Goal: Information Seeking & Learning: Find specific fact

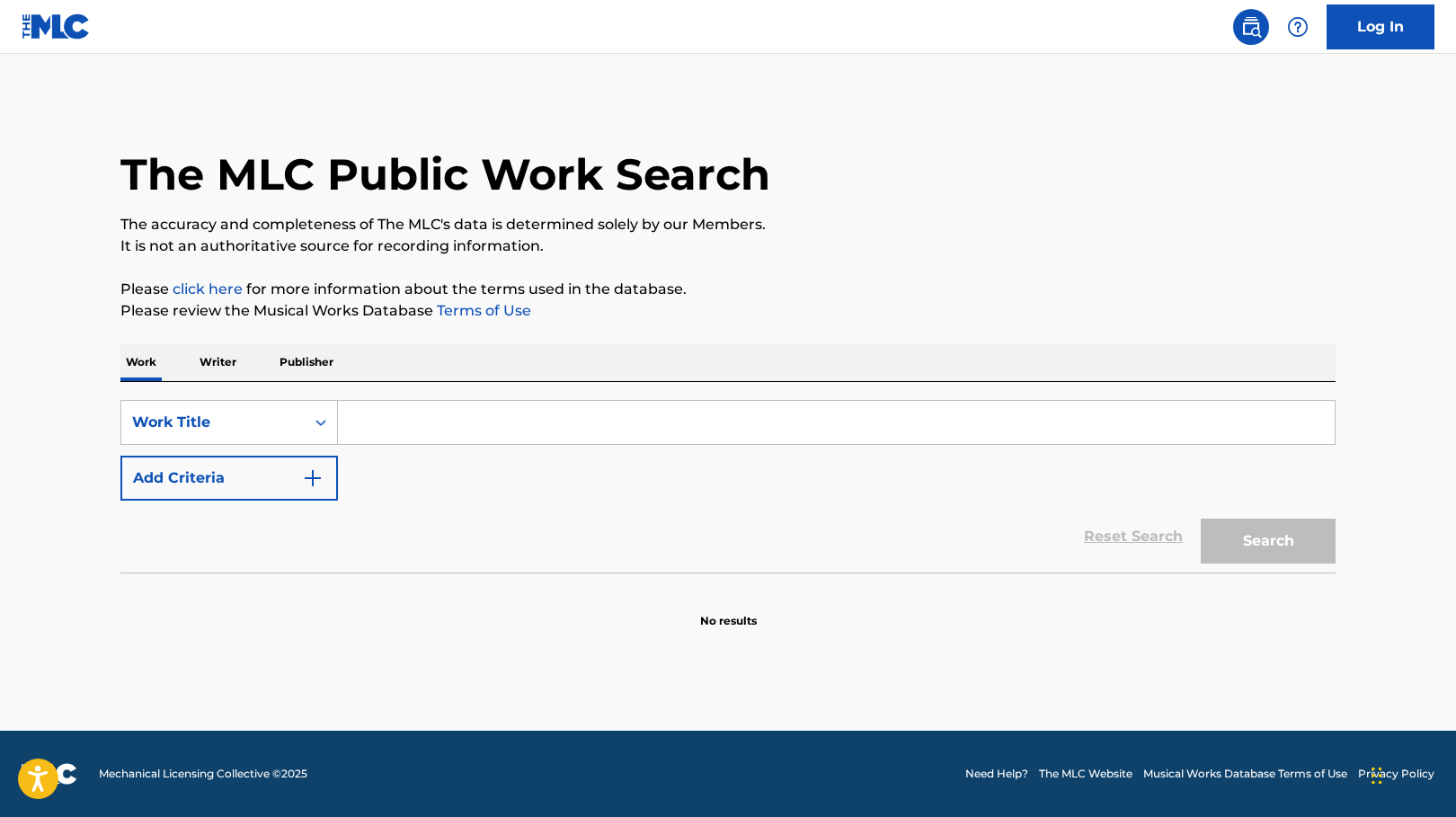
click at [375, 404] on input "Search Form" at bounding box center [836, 423] width 997 height 44
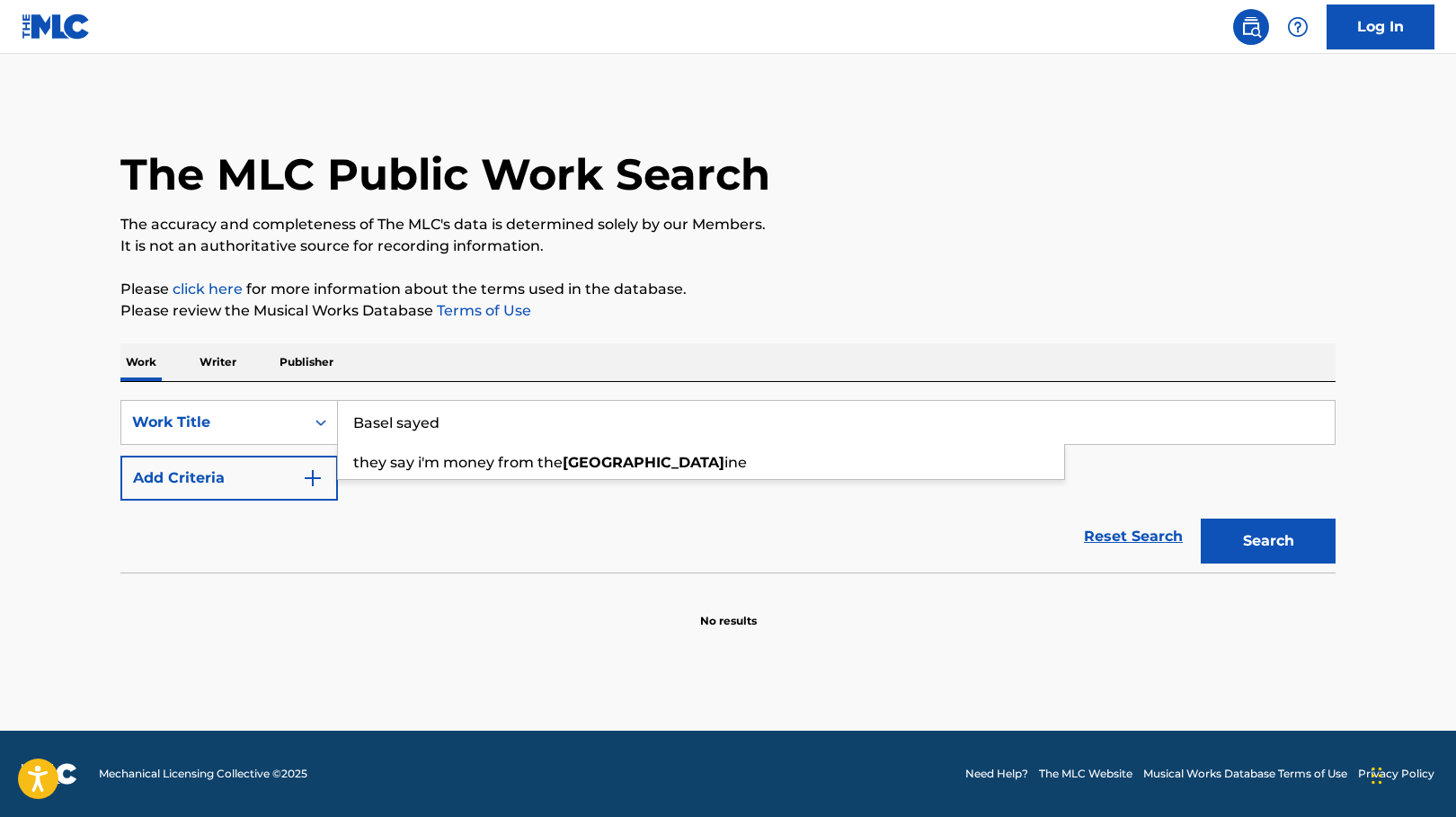
type input "Basel sayed"
click at [1268, 541] on button "Search" at bounding box center [1267, 541] width 135 height 45
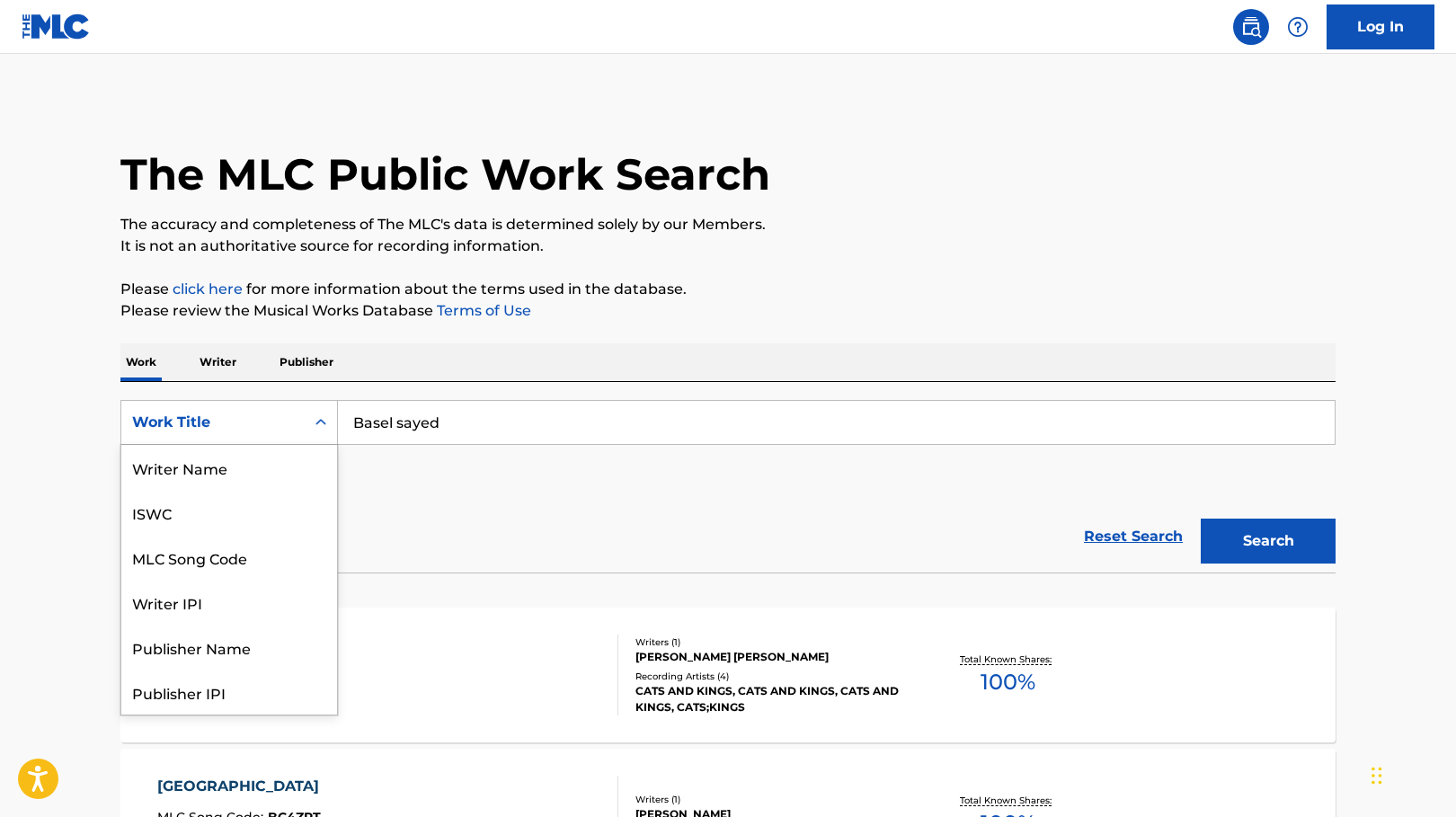
click at [293, 422] on div "Work Title" at bounding box center [212, 423] width 162 height 21
drag, startPoint x: 259, startPoint y: 514, endPoint x: 274, endPoint y: 513, distance: 15.0
click at [258, 514] on div "Writer IPI" at bounding box center [229, 513] width 216 height 45
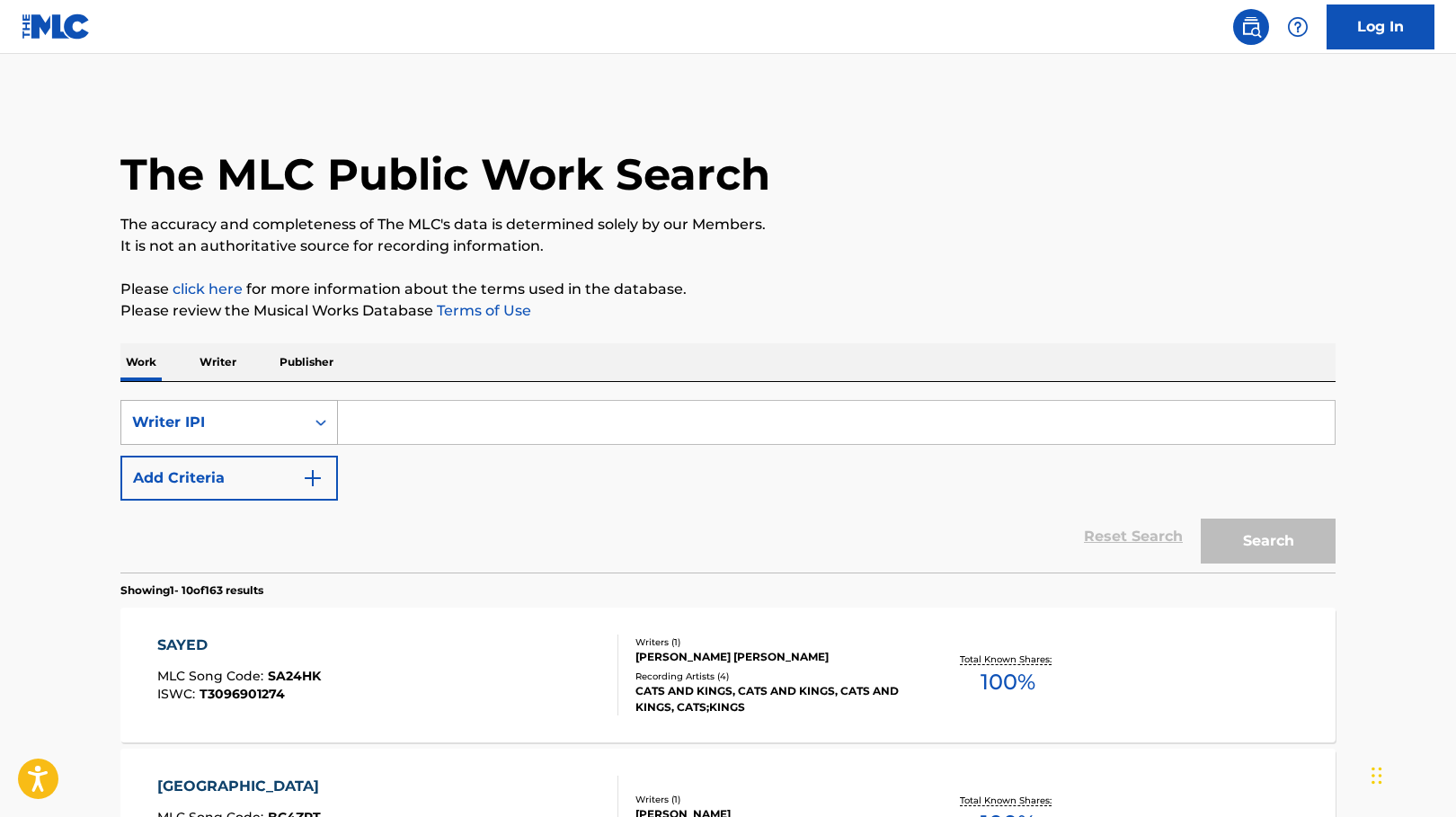
click at [170, 419] on div "Writer IPI" at bounding box center [212, 423] width 162 height 21
click at [226, 359] on p "Writer" at bounding box center [217, 361] width 47 height 38
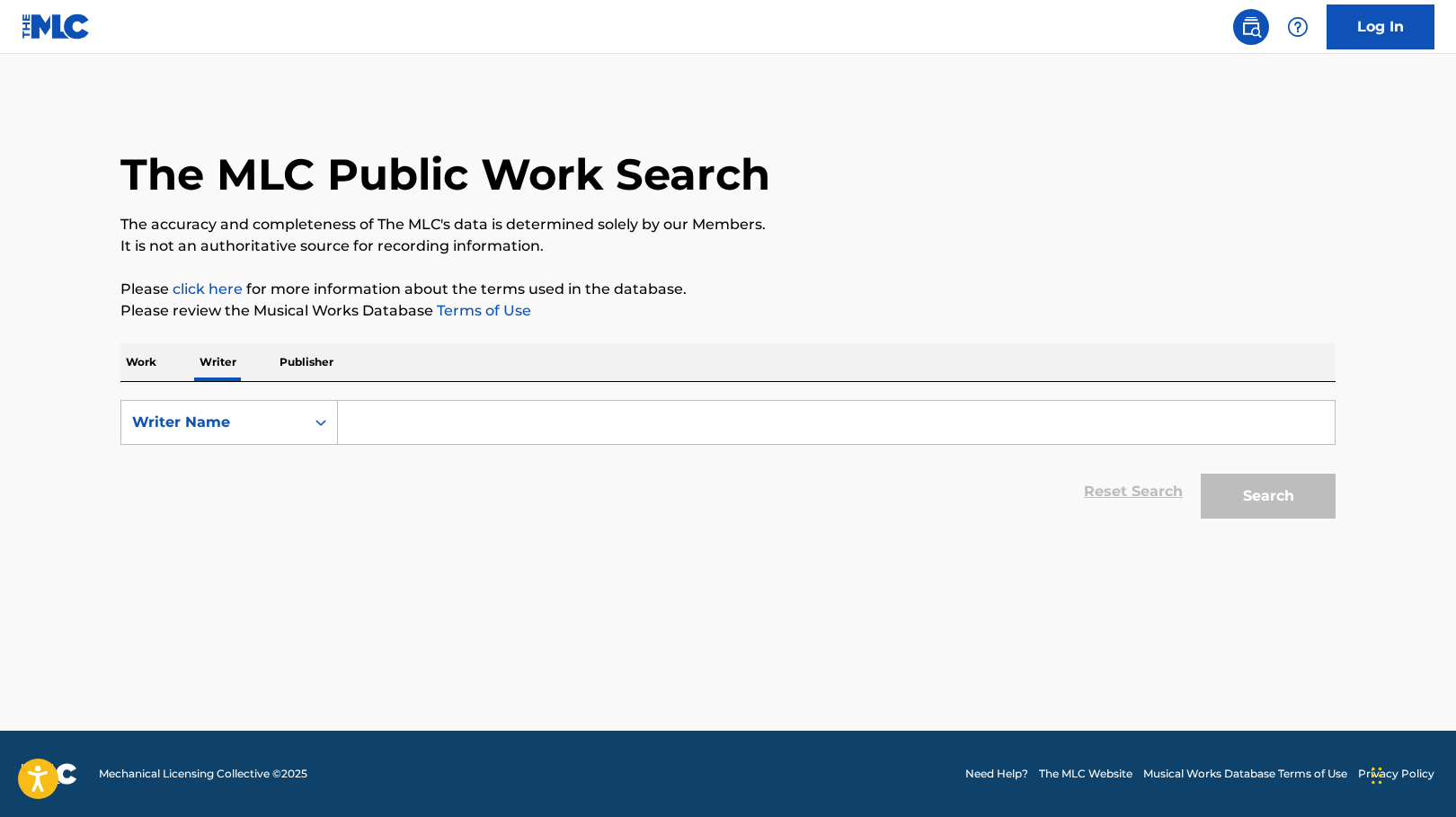
click at [417, 429] on input "Search Form" at bounding box center [836, 423] width 997 height 44
type input "basel sayed"
click at [1268, 496] on button "Search" at bounding box center [1267, 496] width 135 height 45
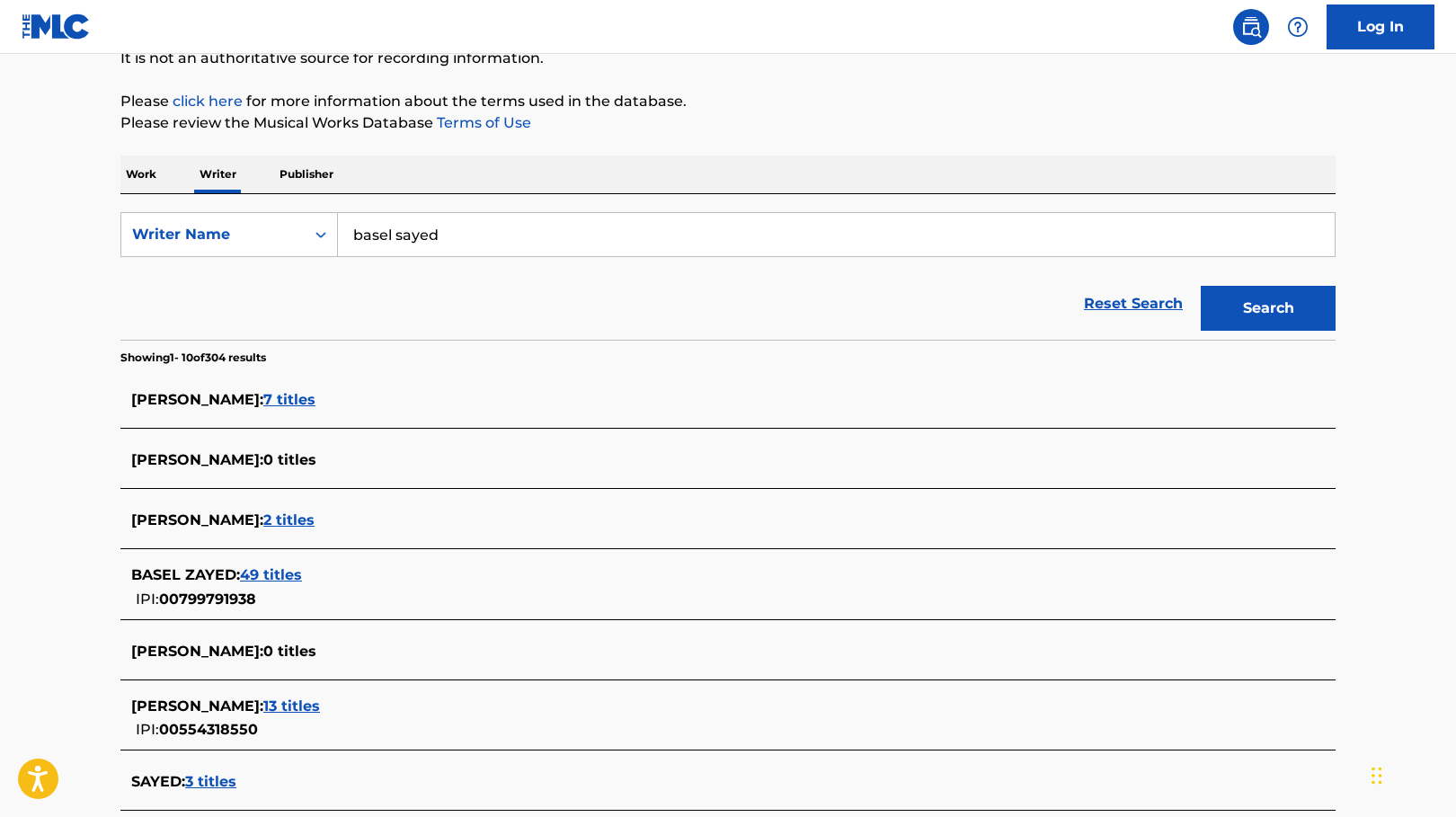
scroll to position [268, 0]
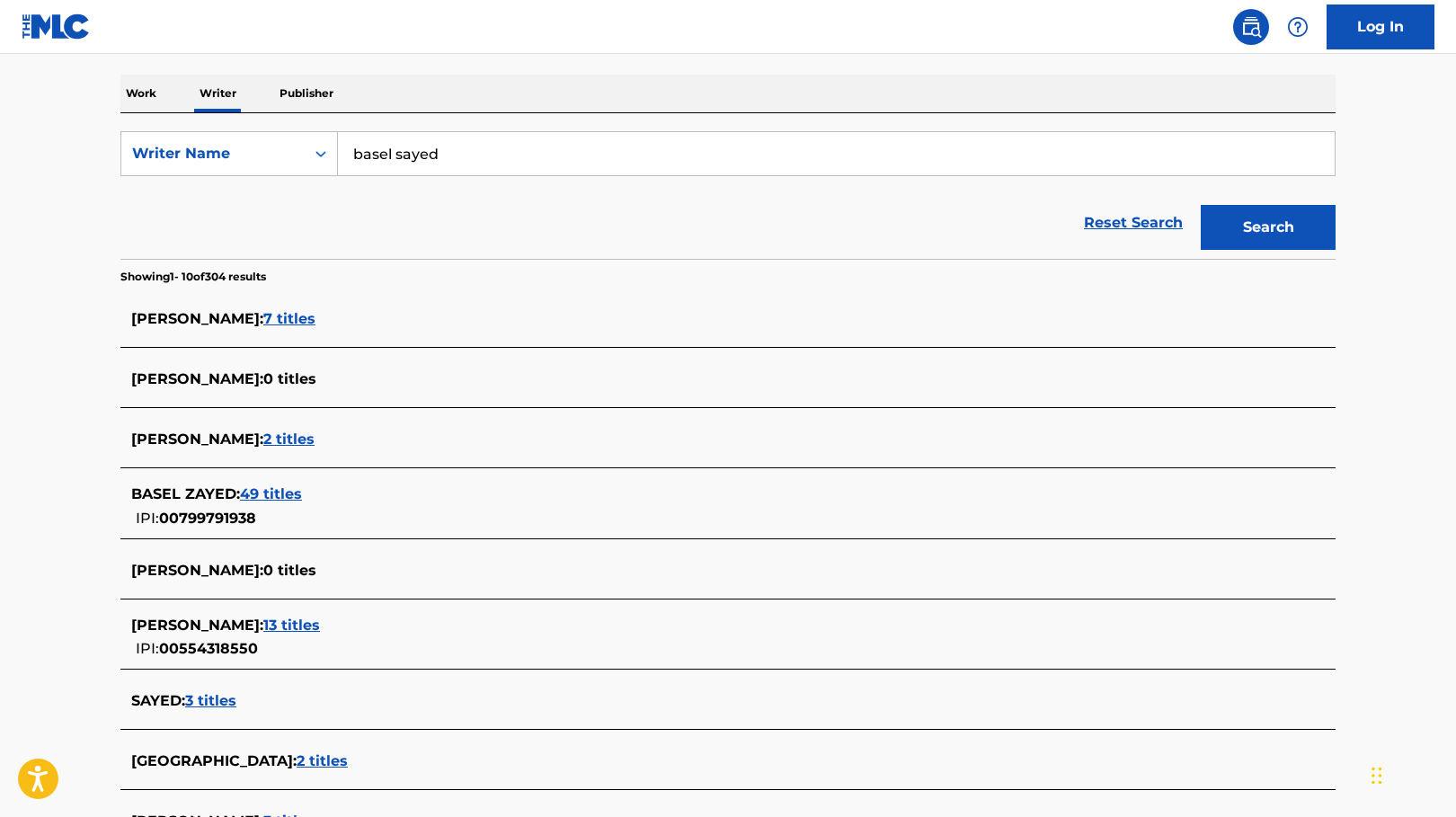
click at [287, 494] on span "49 titles" at bounding box center [271, 494] width 62 height 17
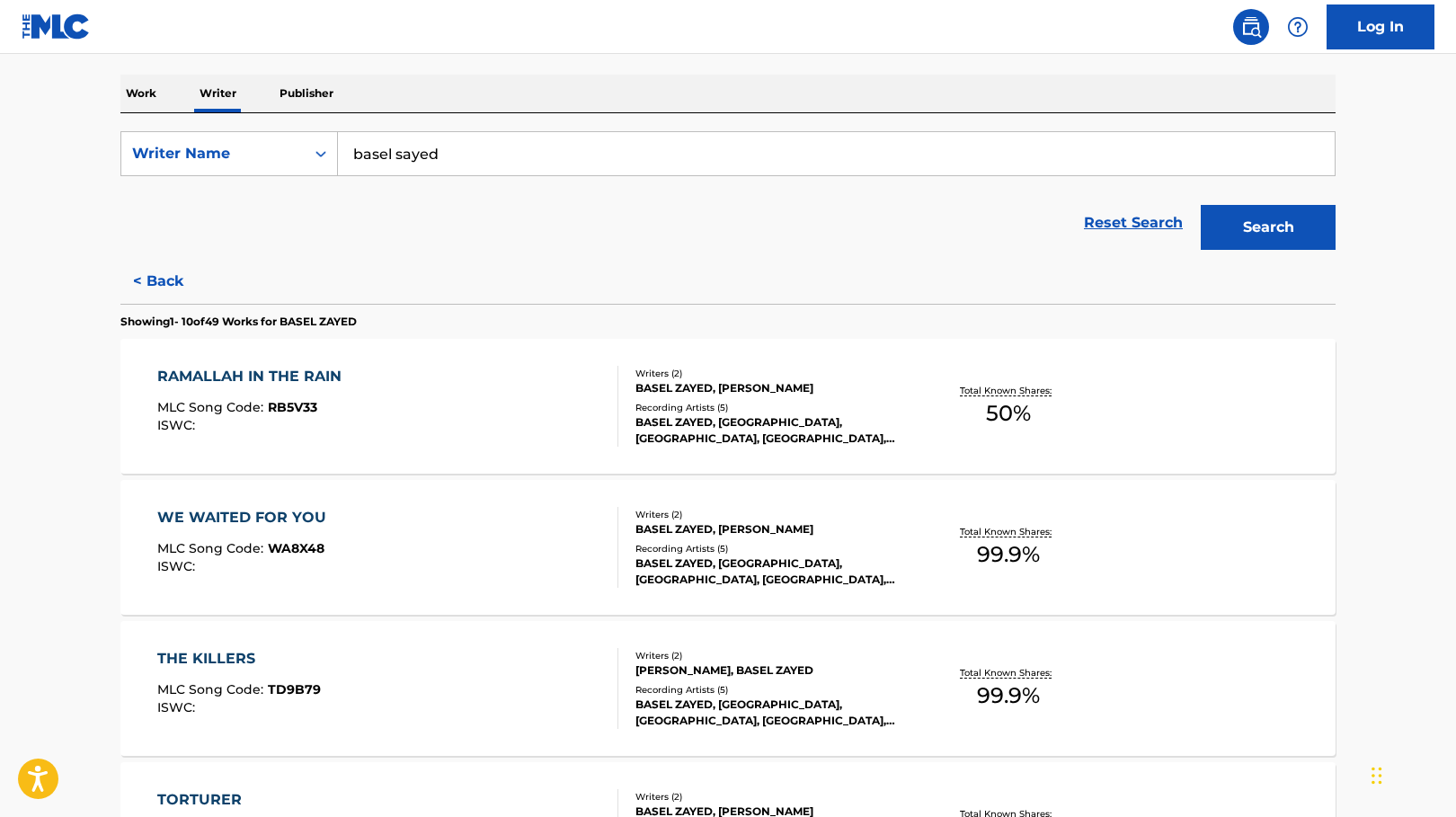
click at [308, 376] on div "RAMALLAH IN THE RAIN" at bounding box center [253, 377] width 193 height 21
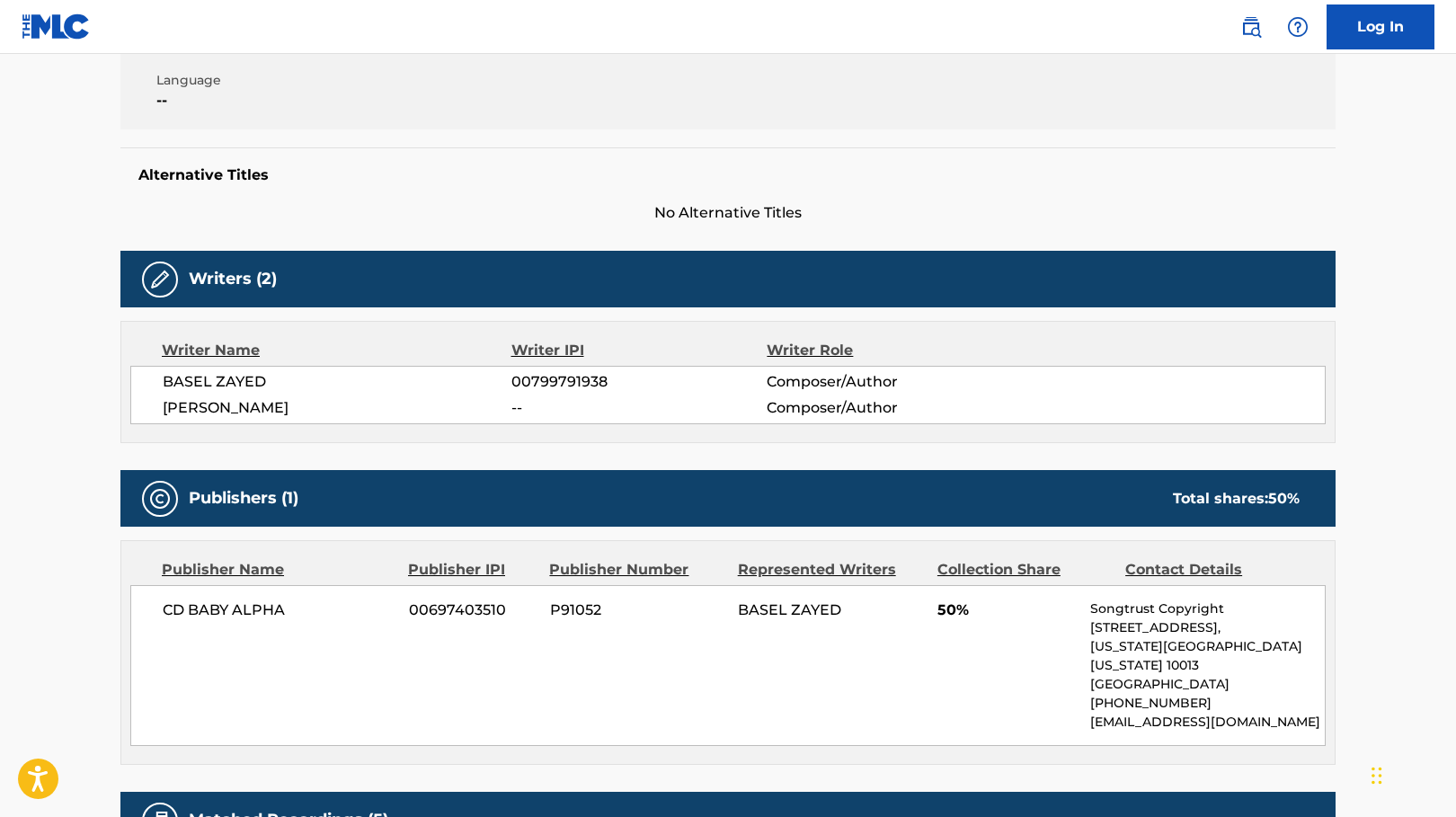
scroll to position [435, 0]
